Goal: Task Accomplishment & Management: Use online tool/utility

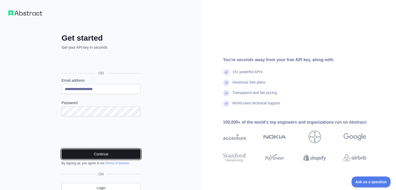
click at [82, 153] on button "Continue" at bounding box center [100, 154] width 79 height 10
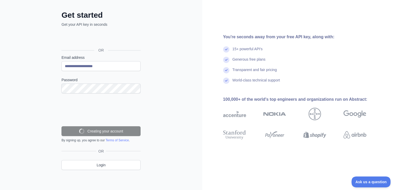
scroll to position [6, 0]
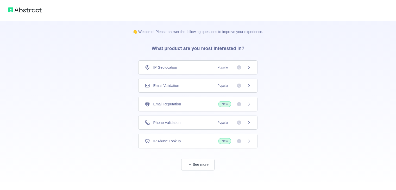
scroll to position [1, 0]
click at [198, 162] on button "See more" at bounding box center [197, 164] width 33 height 12
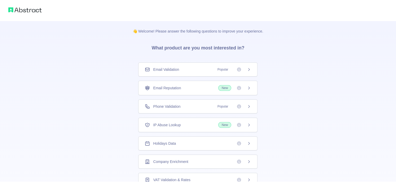
scroll to position [0, 0]
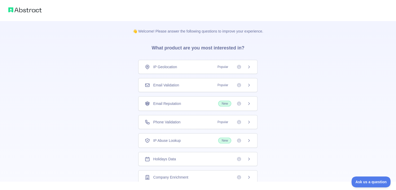
click at [201, 90] on div "Email Validation Popular" at bounding box center [197, 85] width 119 height 14
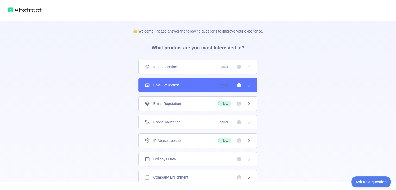
click at [247, 87] on div "Email Validation Popular" at bounding box center [197, 85] width 119 height 14
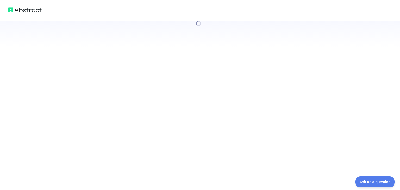
click at [247, 87] on div at bounding box center [200, 95] width 400 height 190
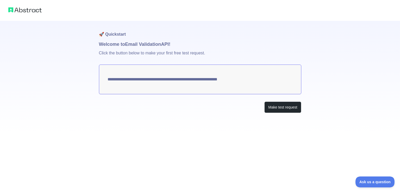
click at [24, 12] on img at bounding box center [24, 9] width 33 height 7
click at [32, 10] on img at bounding box center [24, 9] width 33 height 7
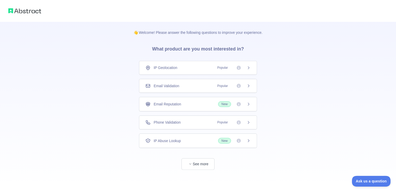
scroll to position [1, 0]
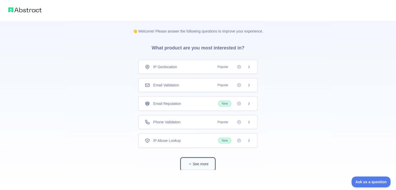
click at [198, 162] on button "See more" at bounding box center [197, 164] width 33 height 12
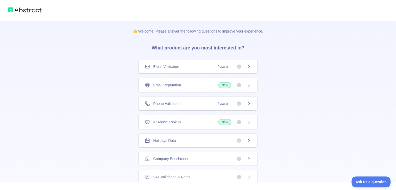
scroll to position [0, 0]
click at [248, 85] on icon at bounding box center [249, 85] width 4 height 4
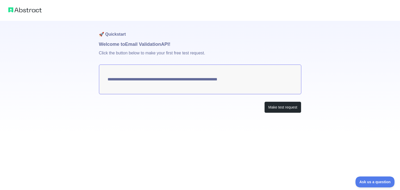
click at [248, 85] on div "**********" at bounding box center [200, 95] width 400 height 190
click at [278, 107] on button "Make test request" at bounding box center [282, 108] width 37 height 12
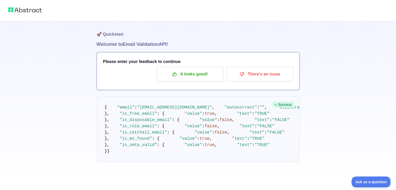
scroll to position [1, 0]
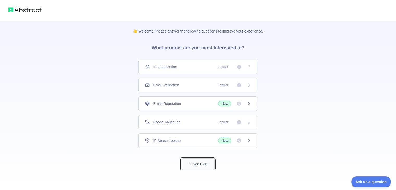
click at [199, 166] on button "See more" at bounding box center [197, 164] width 33 height 12
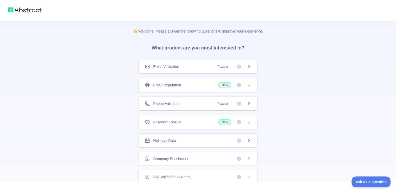
scroll to position [0, 0]
click at [207, 87] on div "Email Validation Popular" at bounding box center [198, 85] width 106 height 5
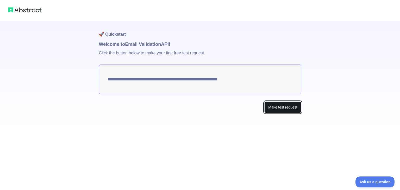
click at [275, 111] on button "Make test request" at bounding box center [282, 108] width 37 height 12
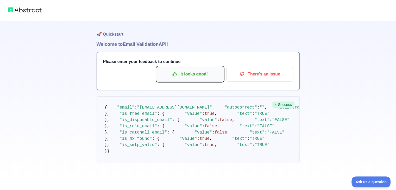
click at [209, 71] on p "It looks good!" at bounding box center [190, 74] width 59 height 9
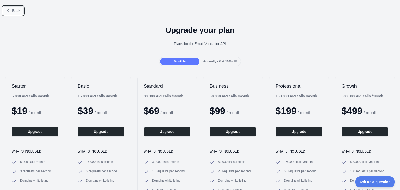
click at [14, 14] on button "Back" at bounding box center [13, 10] width 21 height 9
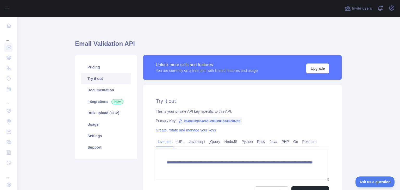
click at [202, 124] on span "0b40e9a9a54e4d0e880b81c3389902b6" at bounding box center [209, 121] width 66 height 8
drag, startPoint x: 181, startPoint y: 121, endPoint x: 240, endPoint y: 119, distance: 58.8
click at [240, 119] on div "Primary Key: 0b40e9a9a54e4d0e880b81c3389902b6" at bounding box center [242, 120] width 173 height 5
copy span "0b40e9a9a54e4d0e880b81c3389902b6"
